Goal: Task Accomplishment & Management: Complete application form

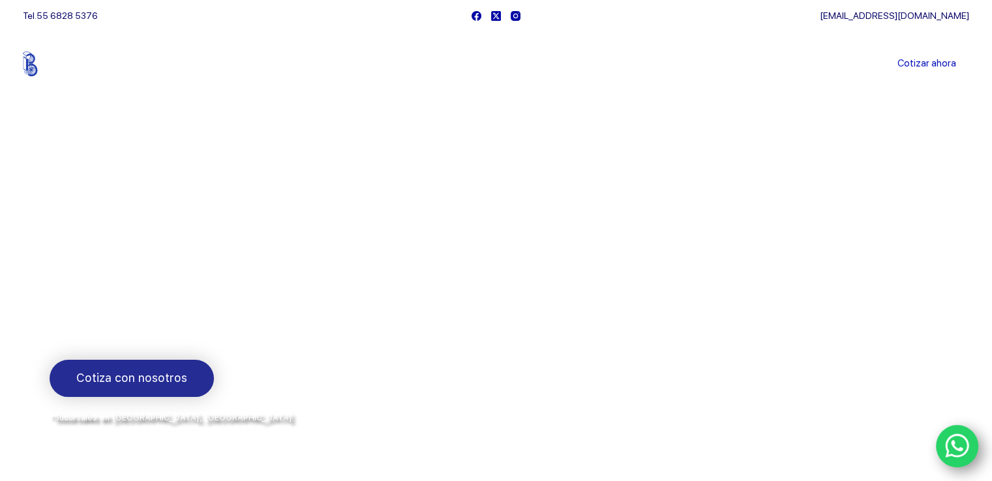
click at [175, 385] on span "Cotiza con nosotros" at bounding box center [131, 378] width 111 height 19
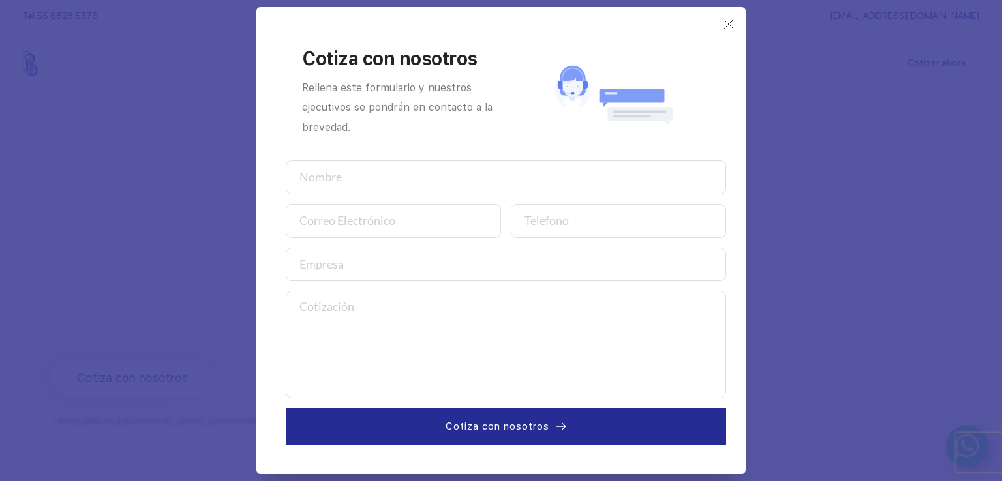
click at [323, 180] on input "text" at bounding box center [506, 177] width 440 height 34
type input "[PERSON_NAME]"
click at [322, 233] on input "email" at bounding box center [393, 221] width 215 height 34
type input "m"
type input "[EMAIL_ADDRESS][DOMAIN_NAME]"
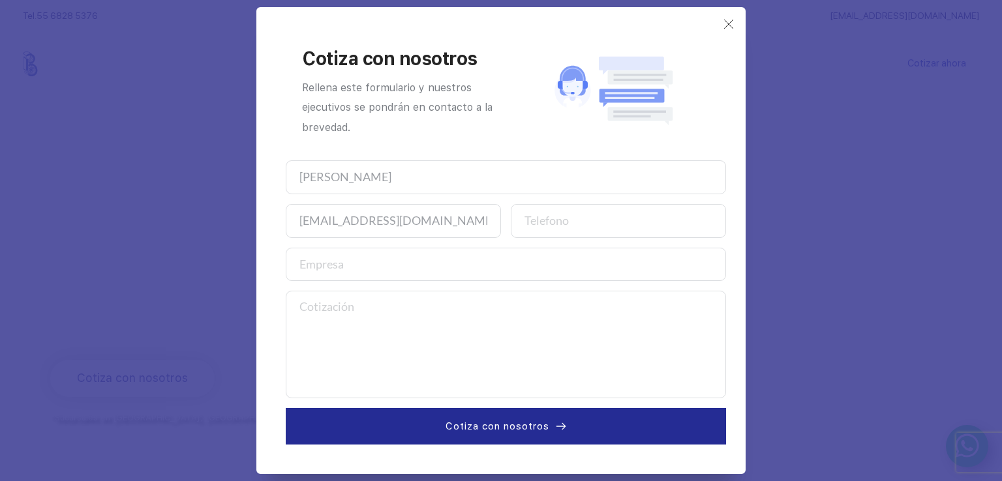
click at [581, 222] on input "number" at bounding box center [618, 221] width 215 height 34
type input "9717285191"
click at [456, 277] on input "text" at bounding box center [506, 265] width 440 height 34
type input "m"
type input "mantenimiento de equipos electricos e instrumentacion industrial sa de cv"
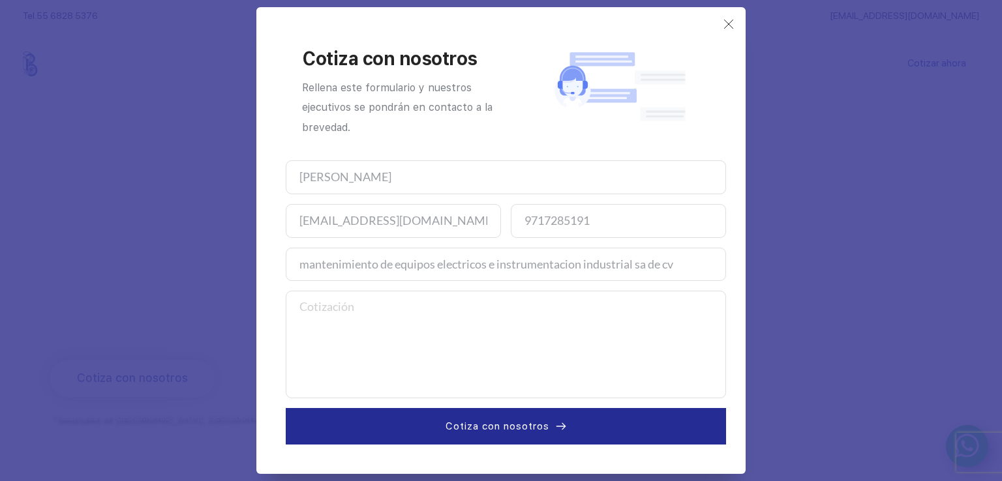
click at [381, 315] on textarea at bounding box center [506, 345] width 440 height 108
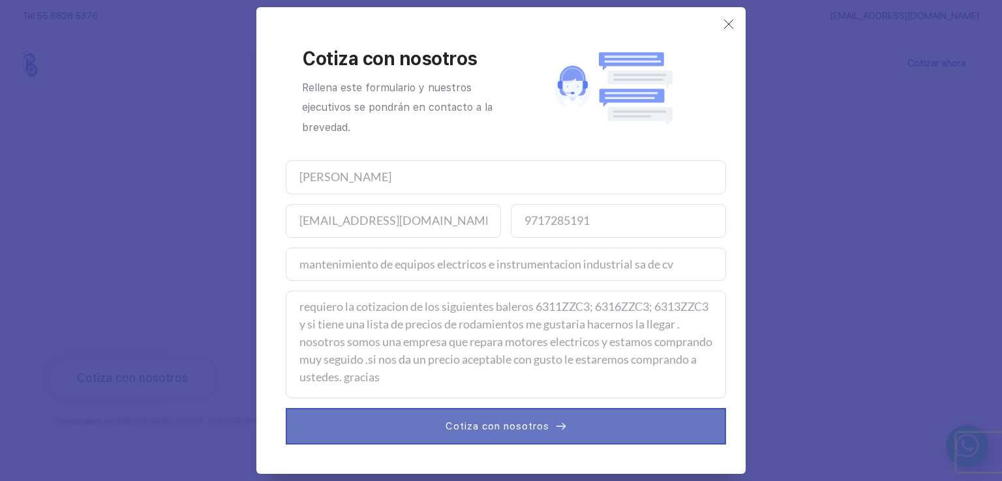
type textarea "requiero la cotizacion de los siguientes baleros 6311ZZC3; 6316ZZC3; 6313ZZC3 y…"
click at [510, 436] on button "Cotiza con nosotros" at bounding box center [506, 426] width 440 height 37
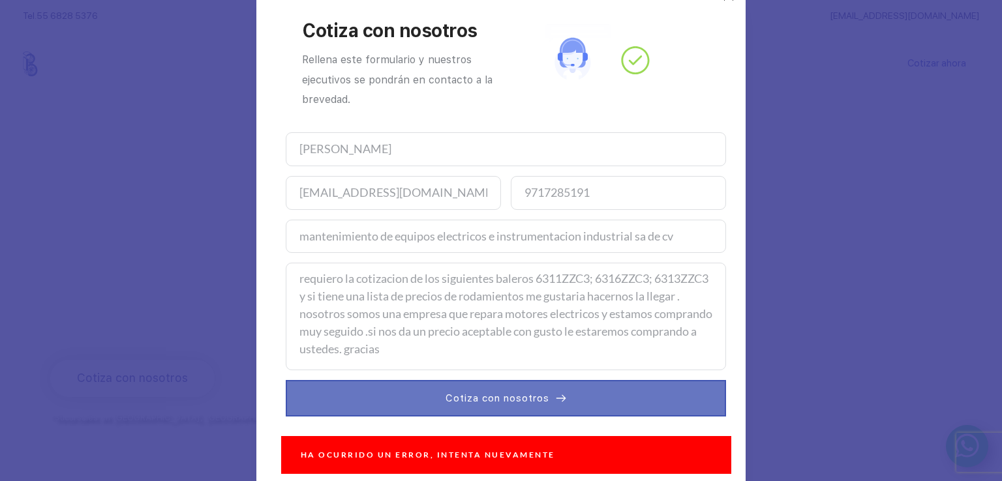
scroll to position [32, 0]
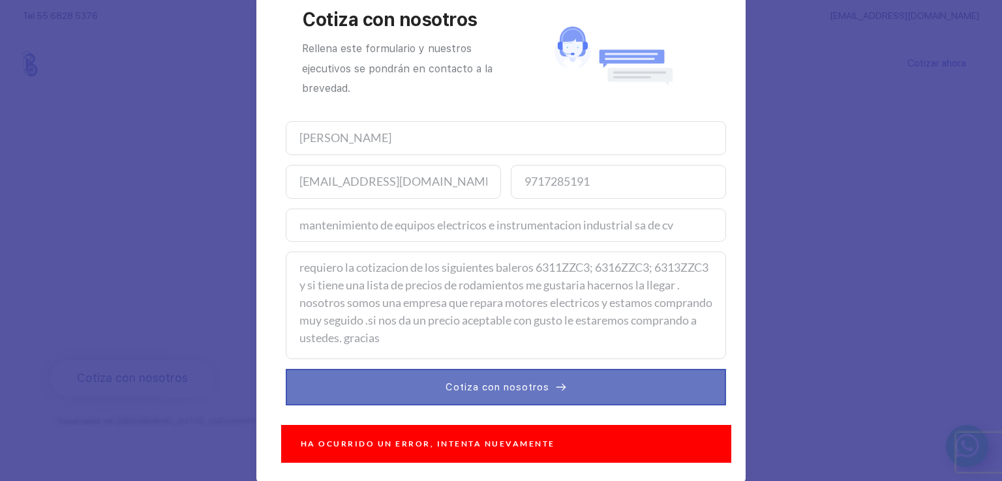
click at [514, 388] on span "Cotiza con nosotros" at bounding box center [497, 388] width 104 height 16
click at [498, 380] on span "Cotiza con nosotros" at bounding box center [497, 388] width 104 height 16
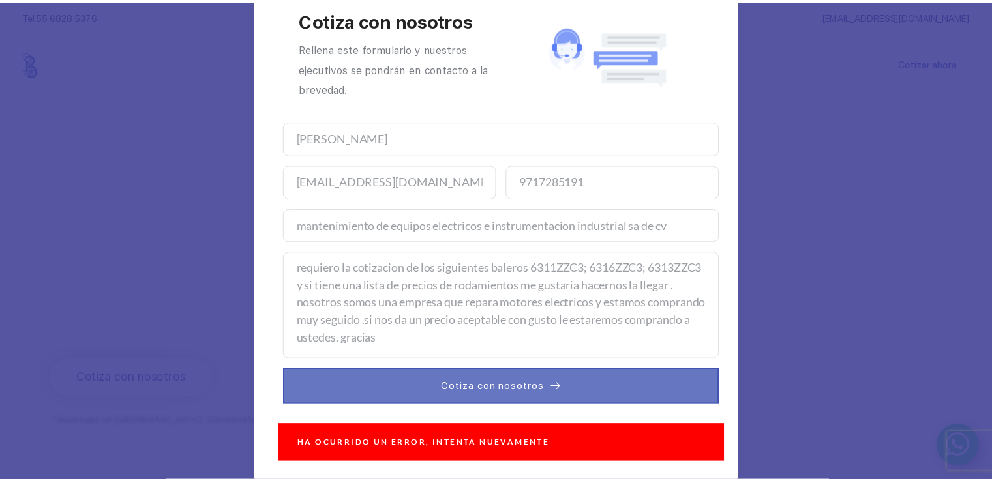
scroll to position [0, 0]
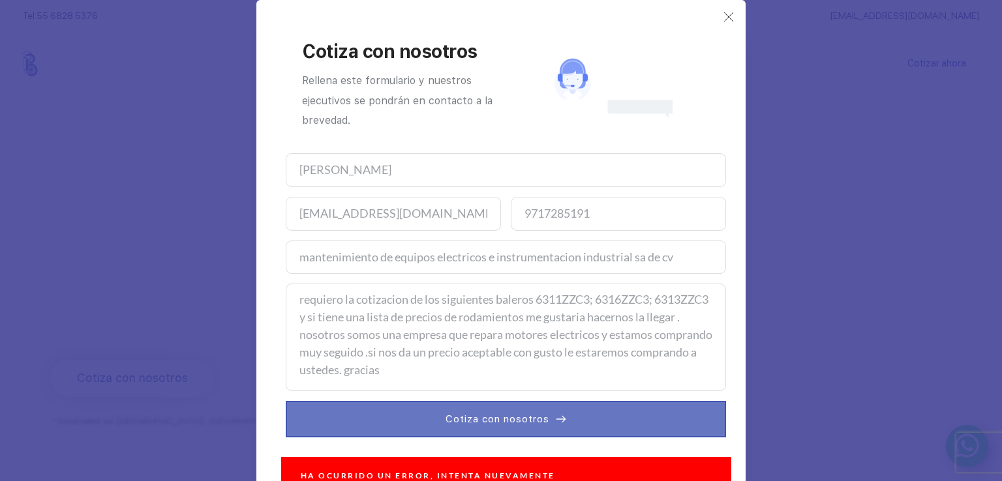
click at [497, 415] on span "Cotiza con nosotros" at bounding box center [497, 419] width 104 height 16
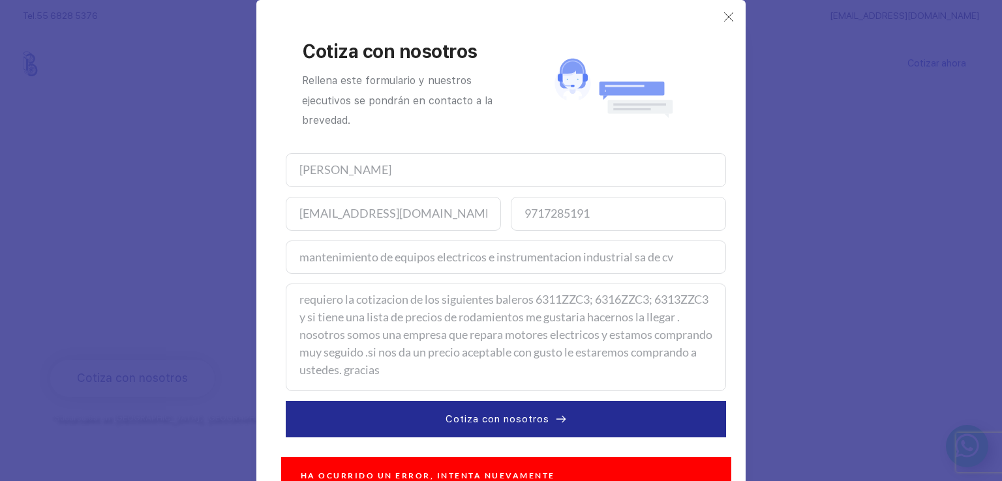
drag, startPoint x: 295, startPoint y: 299, endPoint x: 360, endPoint y: 331, distance: 72.0
click at [457, 363] on textarea "requiero la cotizacion de los siguientes baleros 6311ZZC3; 6316ZZC3; 6313ZZC3 y…" at bounding box center [506, 338] width 440 height 108
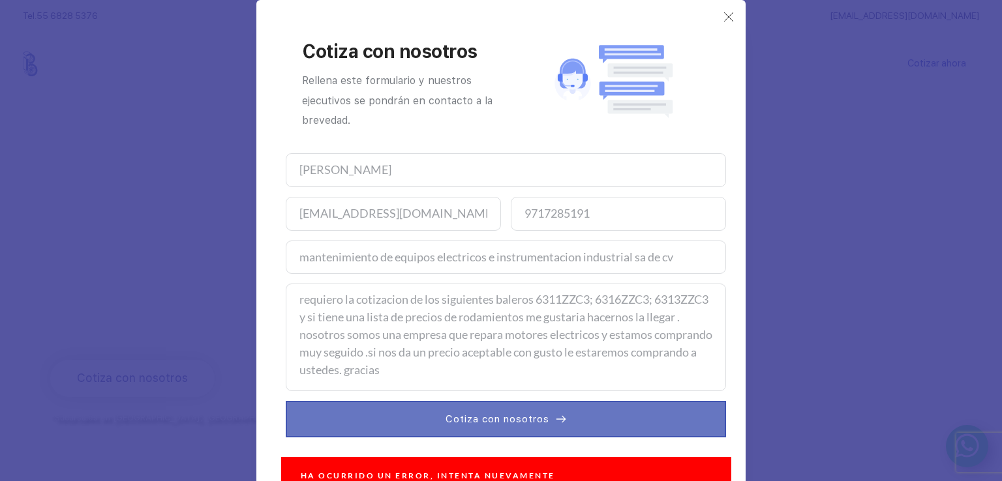
click at [483, 421] on span "Cotiza con nosotros" at bounding box center [497, 419] width 104 height 16
click at [472, 425] on span "Cotiza con nosotros" at bounding box center [497, 419] width 104 height 16
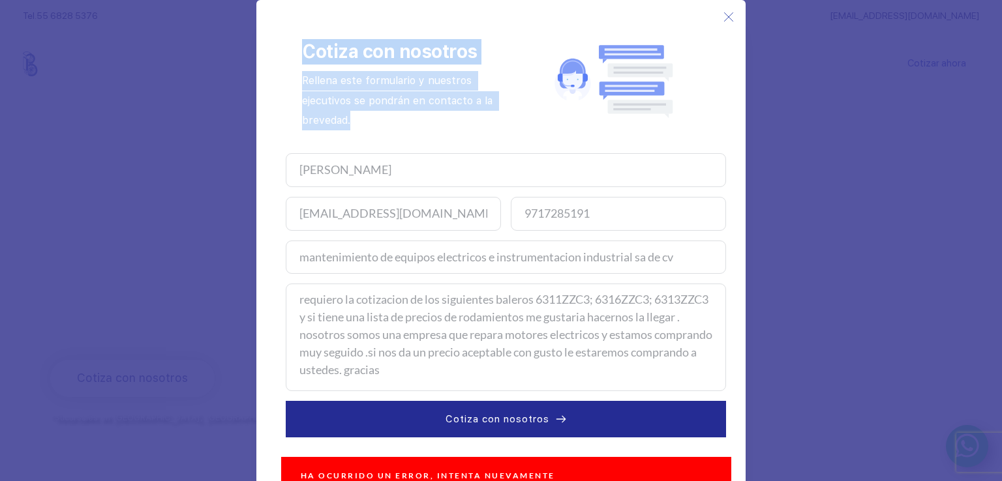
click at [728, 22] on div "Cotiza con nosotros Rellena este formulario y nuestros ejecutivos se pondrán en…" at bounding box center [500, 240] width 489 height 481
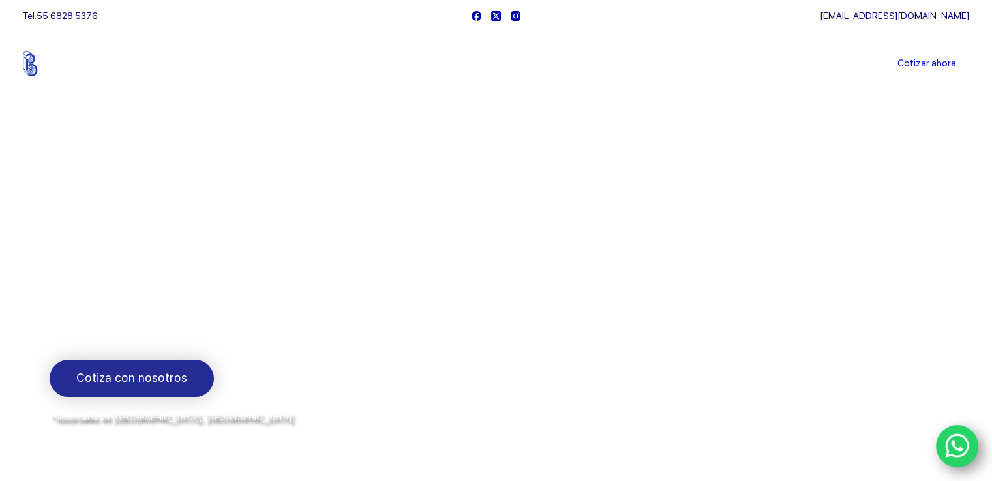
click at [160, 391] on link "Cotiza con nosotros" at bounding box center [132, 378] width 164 height 37
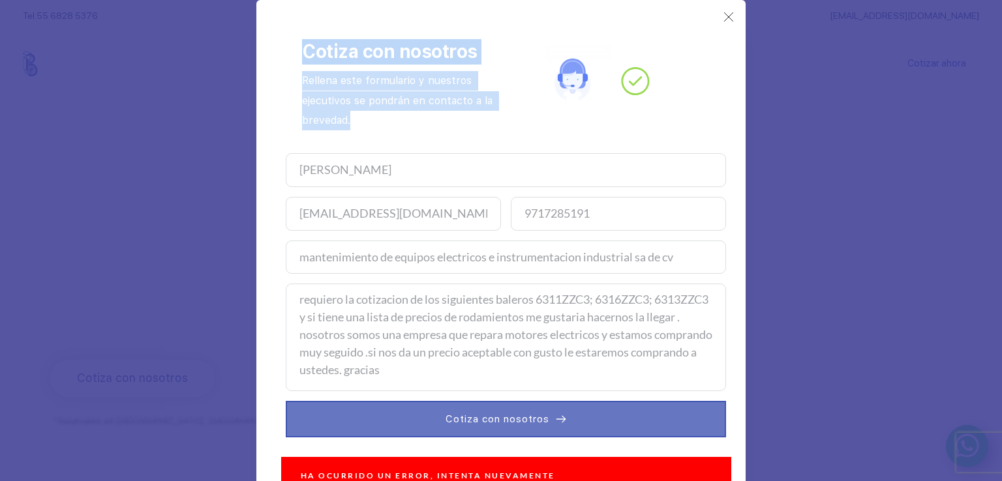
click at [544, 408] on button "Cotiza con nosotros" at bounding box center [506, 419] width 440 height 37
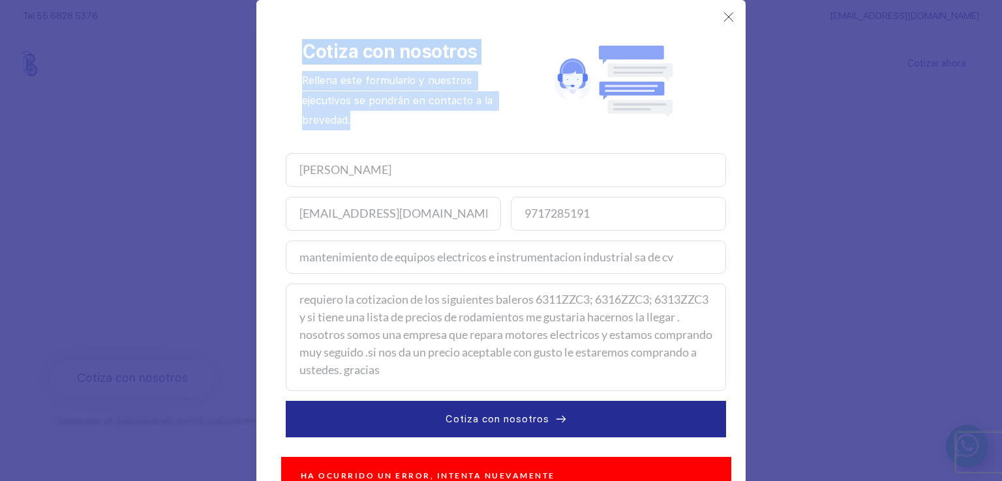
click at [716, 18] on div "Cotiza con nosotros Rellena este formulario y nuestros ejecutivos se pondrán en…" at bounding box center [506, 81] width 440 height 130
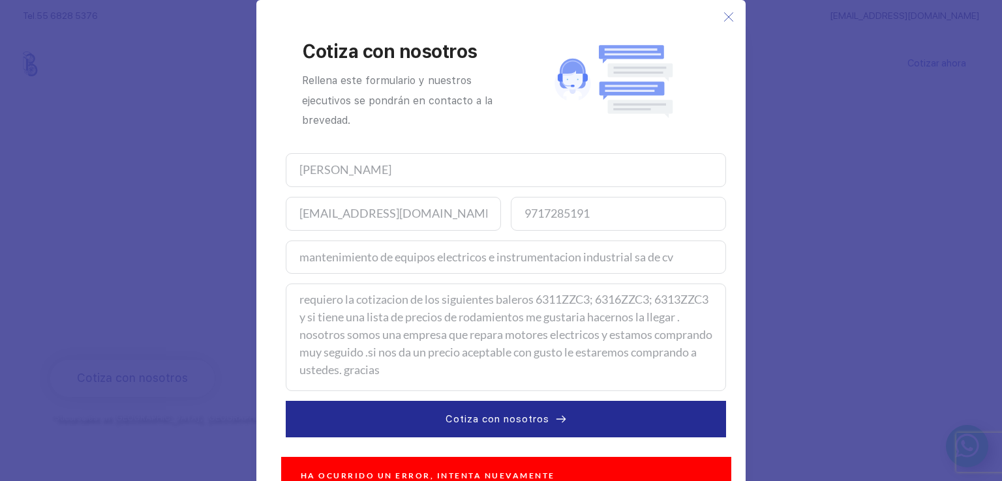
click at [725, 14] on icon at bounding box center [728, 17] width 10 height 10
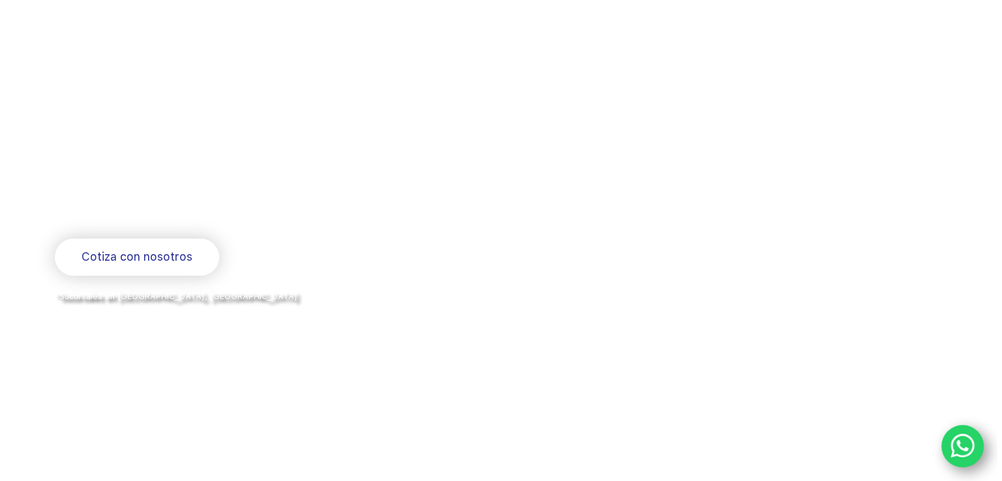
scroll to position [130, 0]
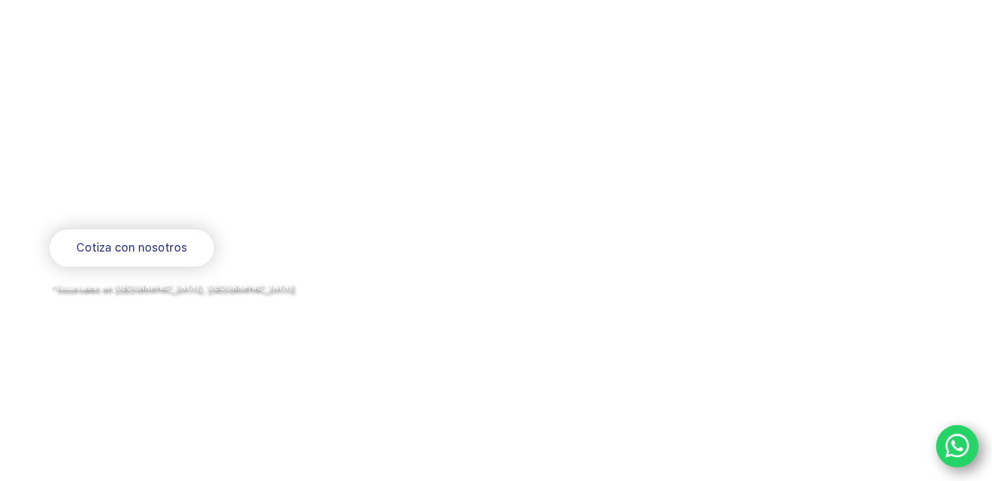
click at [957, 445] on icon "WhatsApp" at bounding box center [957, 445] width 25 height 27
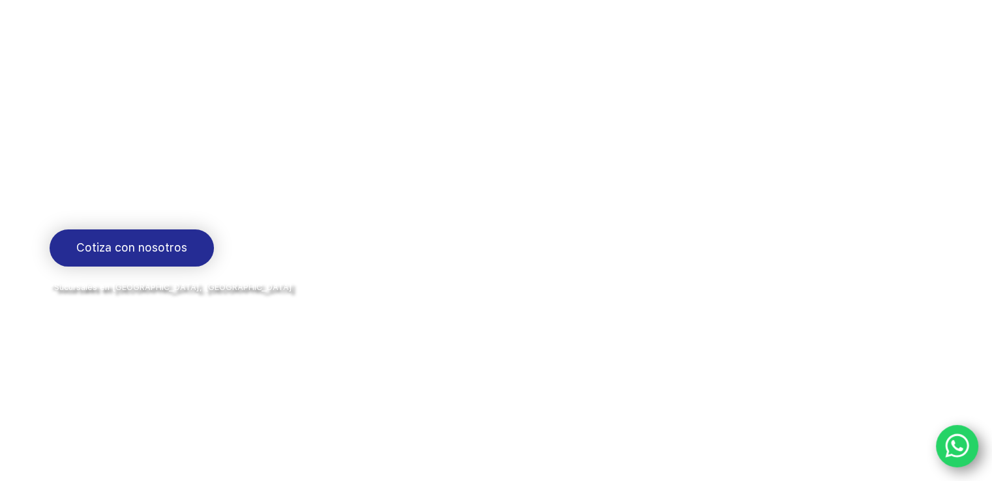
click at [155, 256] on span "Cotiza con nosotros" at bounding box center [131, 248] width 111 height 19
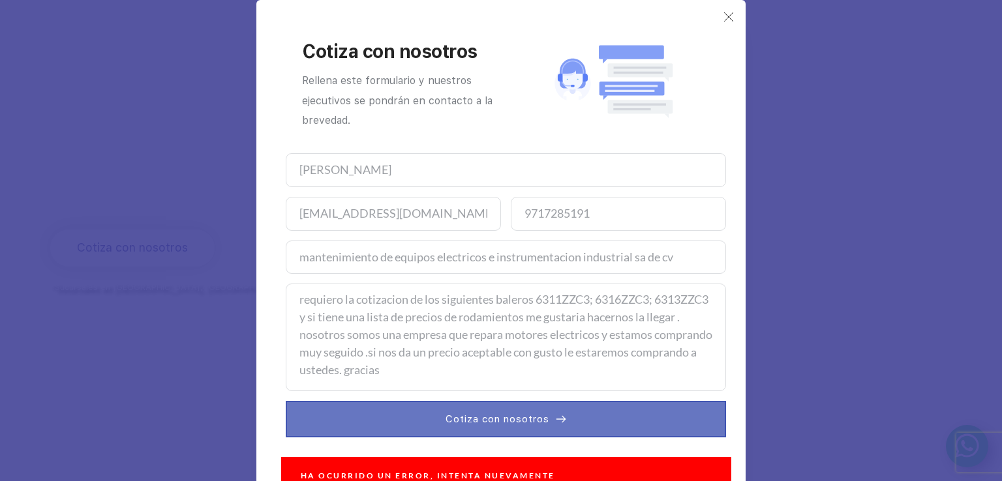
click at [468, 421] on span "Cotiza con nosotros" at bounding box center [497, 419] width 104 height 16
click at [469, 422] on span "Cotiza con nosotros" at bounding box center [497, 419] width 104 height 16
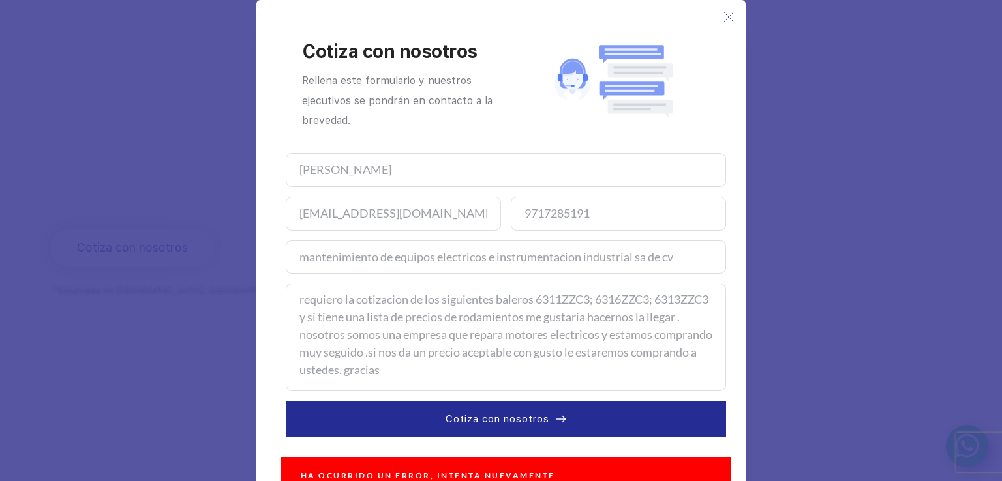
click at [726, 16] on icon at bounding box center [728, 17] width 10 height 10
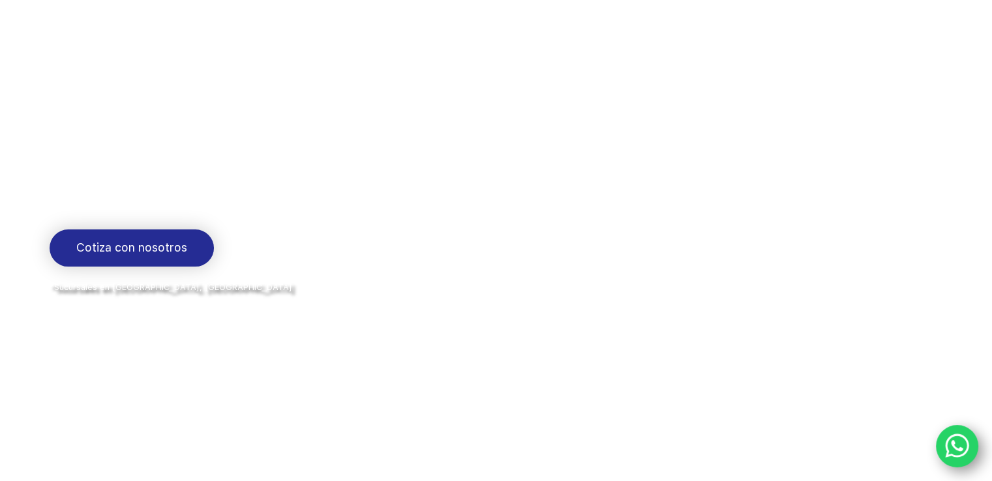
click at [141, 252] on span "Cotiza con nosotros" at bounding box center [131, 248] width 111 height 19
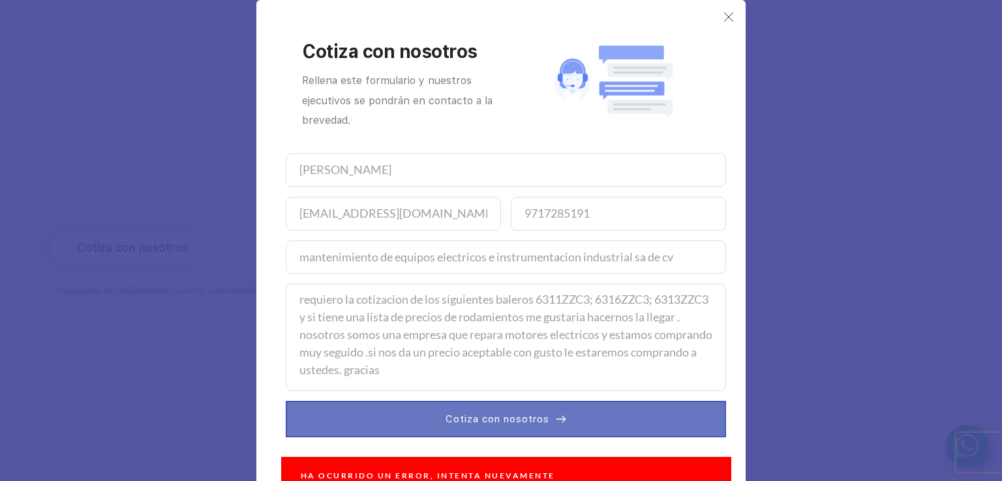
click at [505, 423] on span "Cotiza con nosotros" at bounding box center [497, 419] width 104 height 16
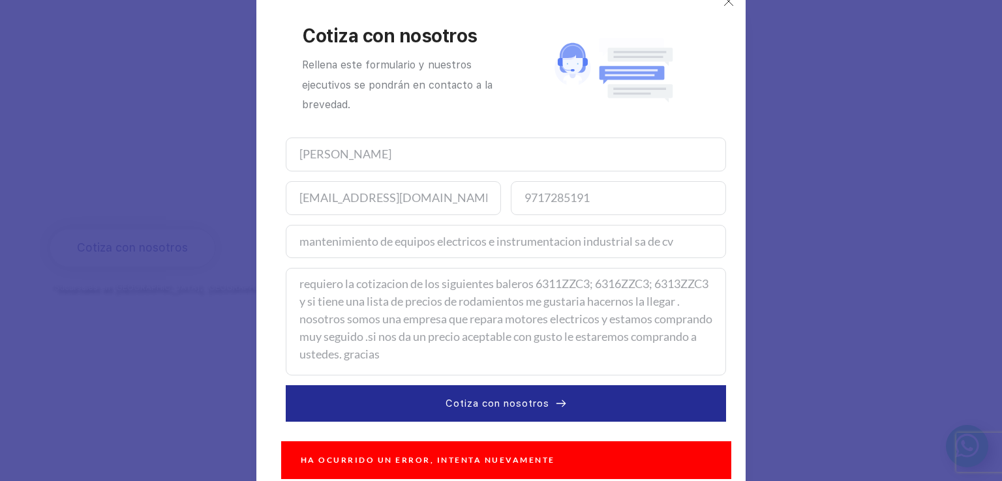
scroll to position [32, 0]
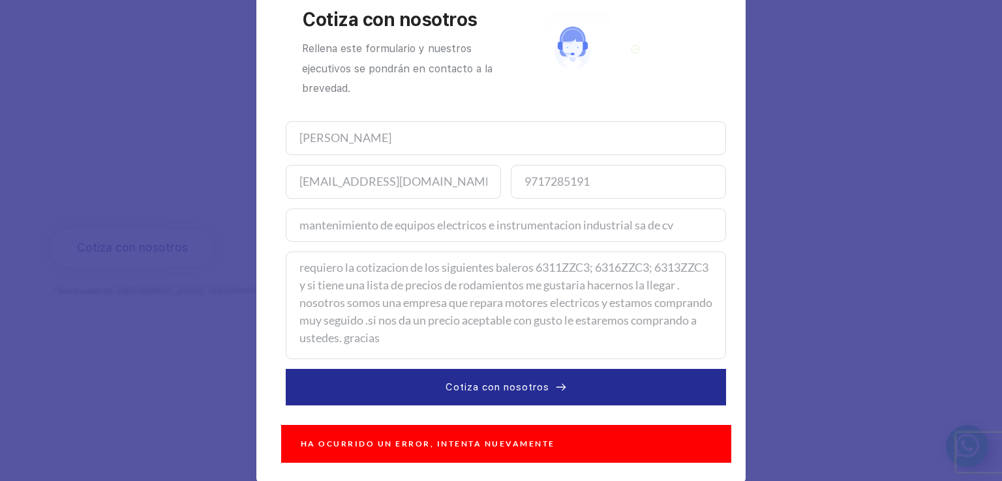
click at [396, 445] on div "Ha ocurrido un error, intenta nuevamente" at bounding box center [506, 444] width 450 height 38
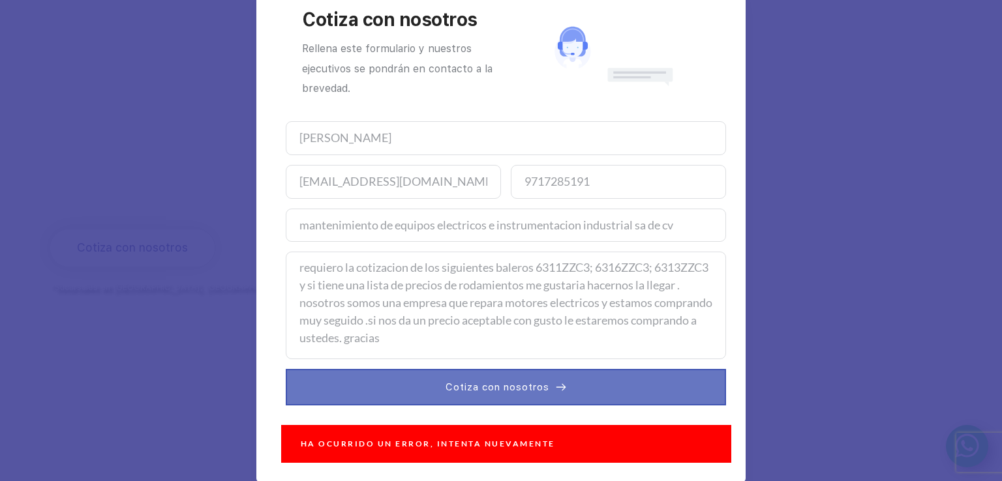
click at [477, 391] on span "Cotiza con nosotros" at bounding box center [497, 388] width 104 height 16
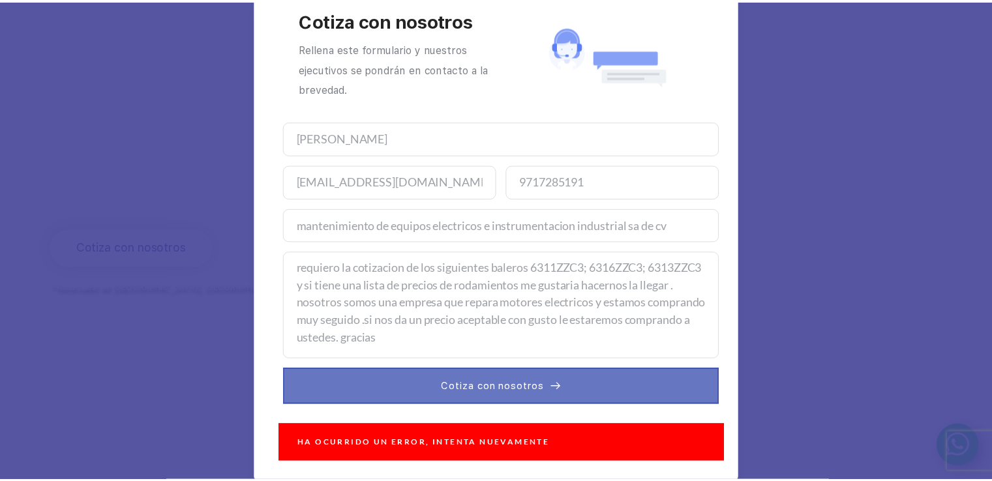
scroll to position [0, 0]
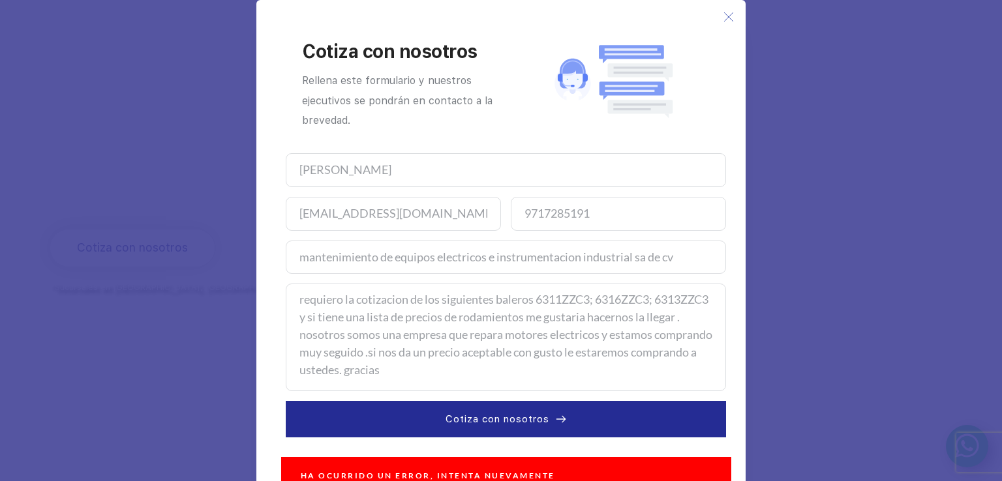
click at [723, 20] on icon at bounding box center [728, 17] width 10 height 10
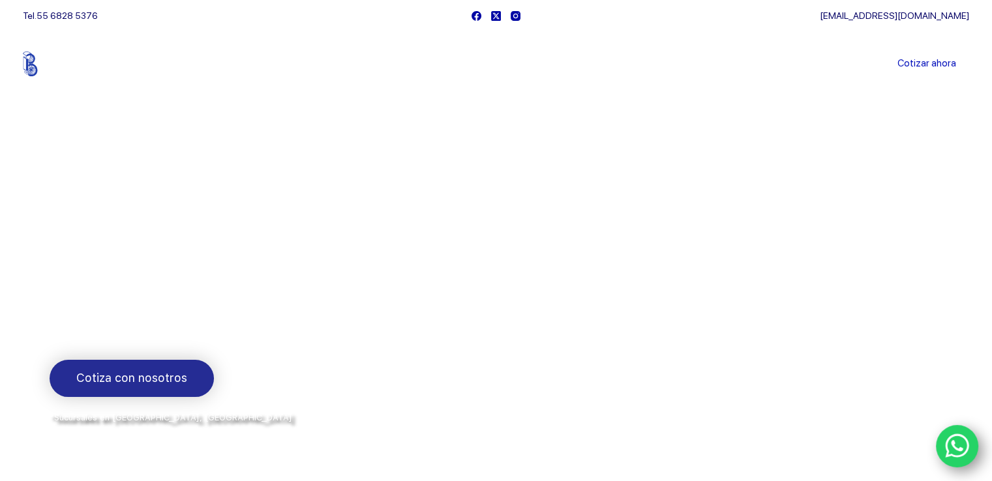
click at [160, 377] on span "Cotiza con nosotros" at bounding box center [131, 378] width 111 height 19
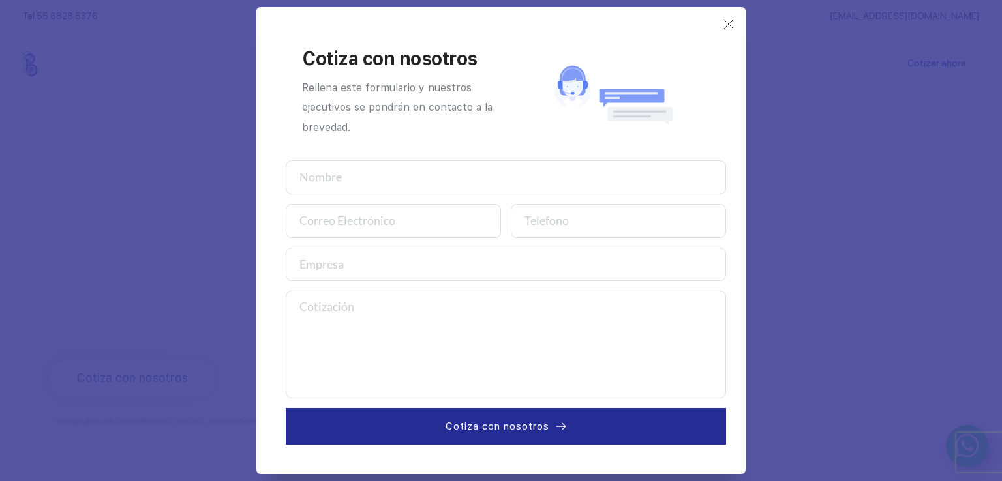
click at [351, 319] on textarea at bounding box center [506, 345] width 440 height 108
paste textarea "requiero la cotizacion de los siguientes baleros 6311ZZC3; 6316ZZC3; 6313ZZC3 y…"
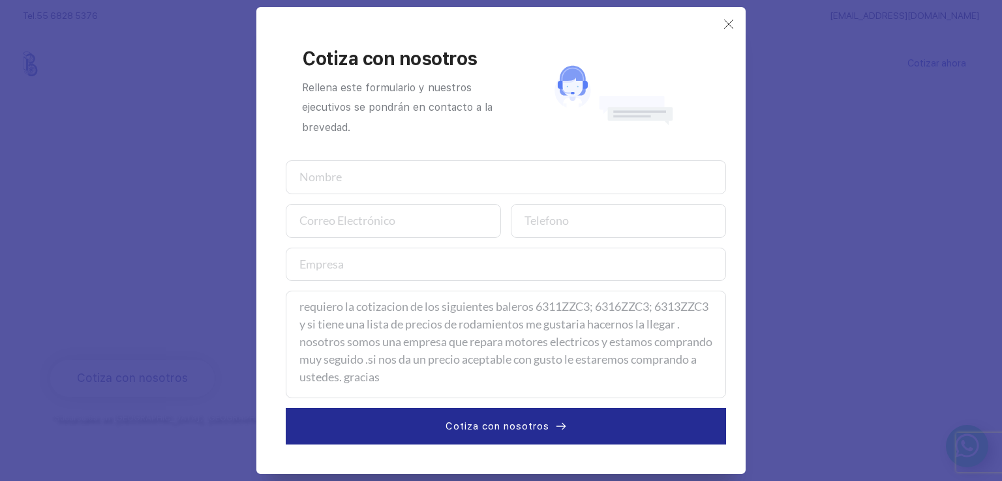
type textarea "requiero la cotizacion de los siguientes baleros 6311ZZC3; 6316ZZC3; 6313ZZC3 y…"
click at [359, 181] on input "text" at bounding box center [506, 177] width 440 height 34
type input "m"
type input "MIGUEL RUIZ OLIVERA"
click at [365, 221] on input "email" at bounding box center [393, 221] width 215 height 34
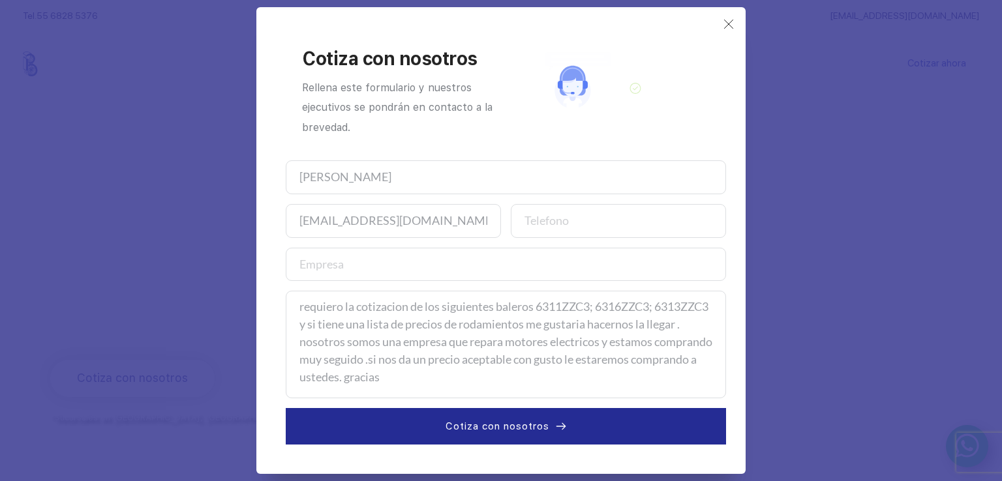
type input "[EMAIL_ADDRESS][DOMAIN_NAME]"
click at [571, 232] on input "number" at bounding box center [618, 221] width 215 height 34
type input "9717285191"
click at [413, 268] on input "text" at bounding box center [506, 265] width 440 height 34
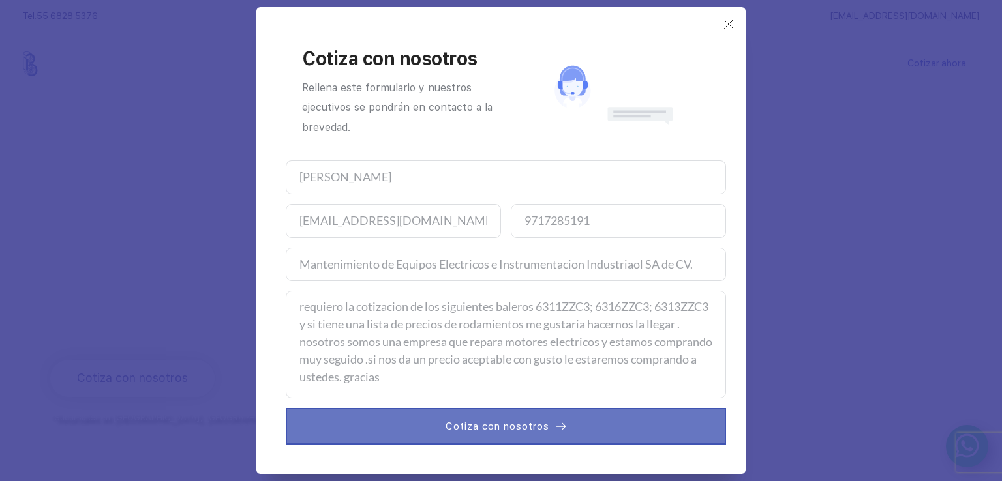
type input "Mantenimiento de Equipos Electricos e Instrumentacion Industriaol SA de CV."
click at [493, 431] on span "Cotiza con nosotros" at bounding box center [497, 427] width 104 height 16
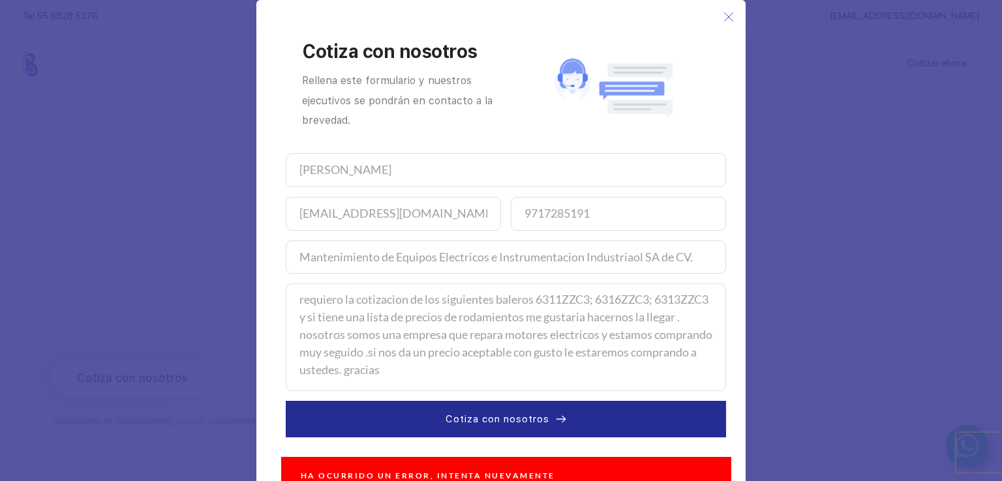
click at [725, 20] on icon at bounding box center [728, 17] width 10 height 10
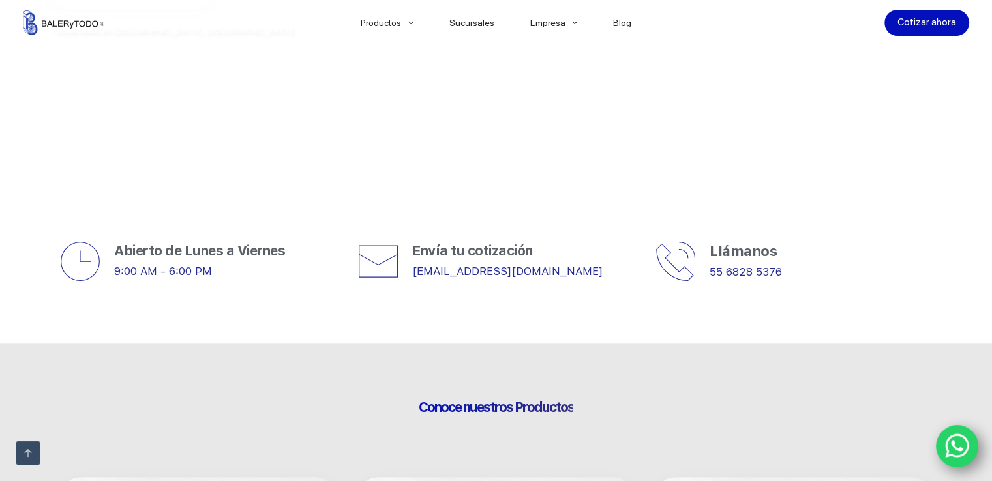
scroll to position [391, 0]
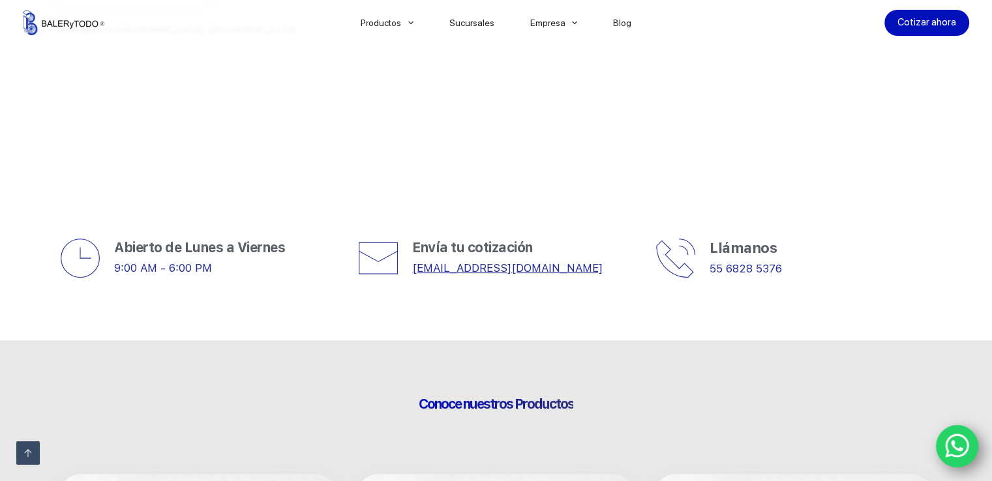
click at [439, 271] on link "[EMAIL_ADDRESS][DOMAIN_NAME]" at bounding box center [507, 267] width 190 height 13
click at [426, 266] on link "[EMAIL_ADDRESS][DOMAIN_NAME]" at bounding box center [507, 267] width 190 height 13
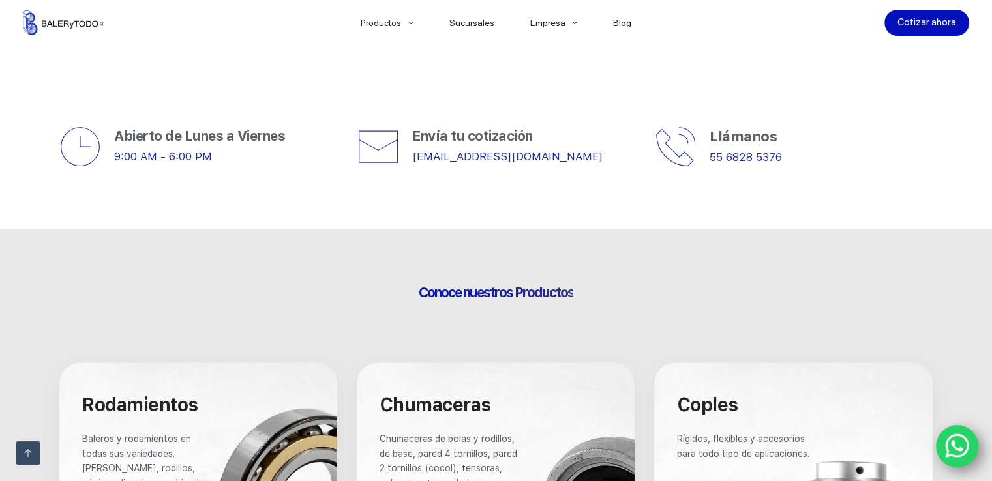
scroll to position [652, 0]
